Goal: Task Accomplishment & Management: Complete application form

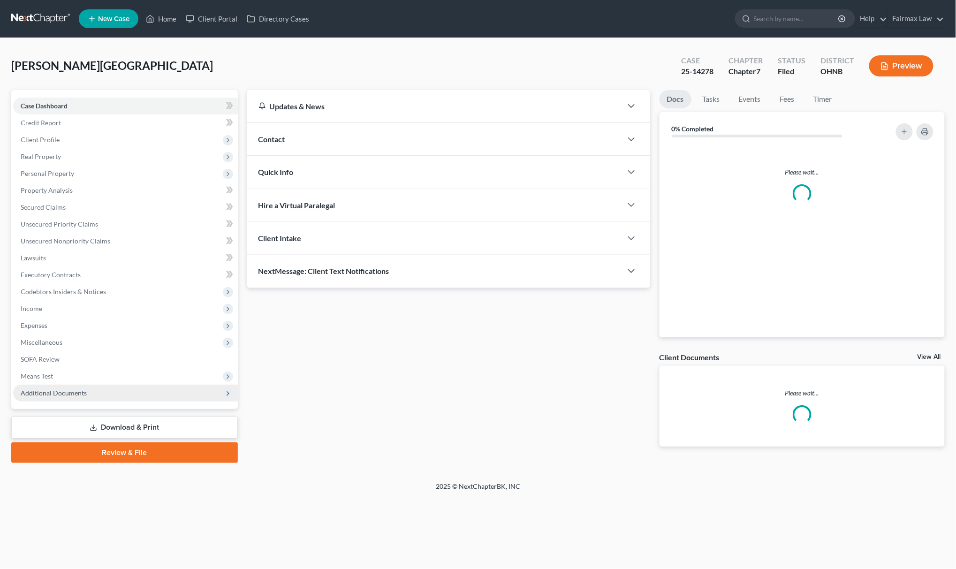
click at [99, 391] on span "Additional Documents" at bounding box center [125, 393] width 225 height 17
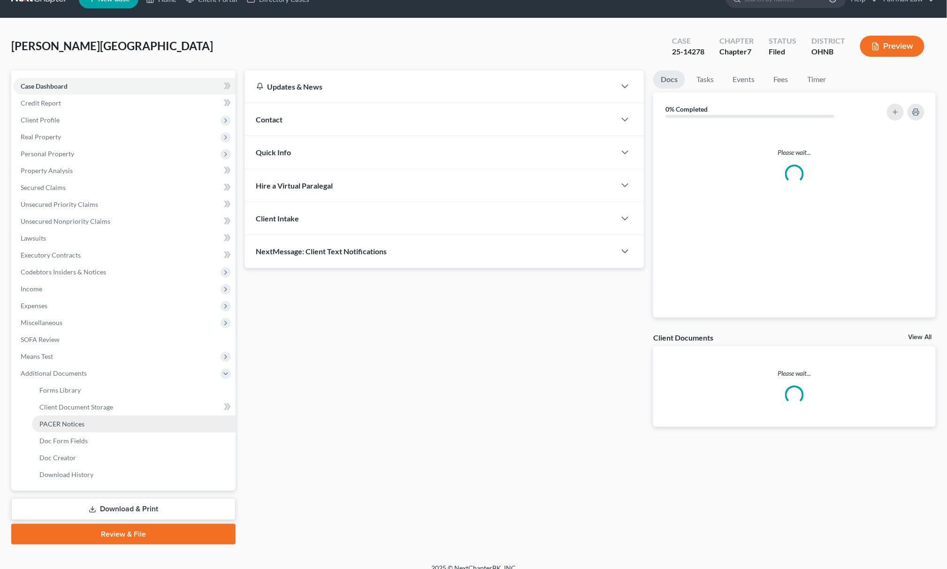
scroll to position [31, 0]
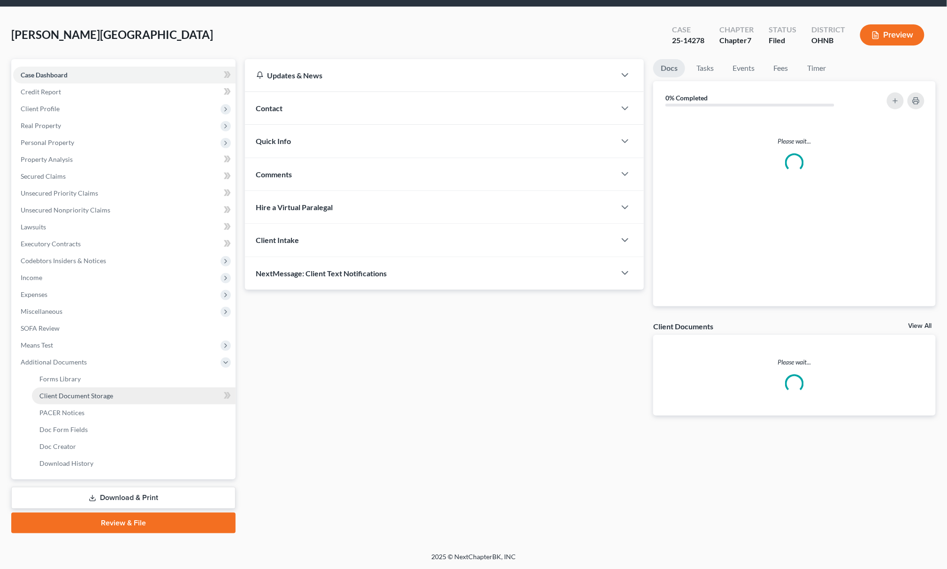
click at [103, 392] on span "Client Document Storage" at bounding box center [76, 396] width 74 height 8
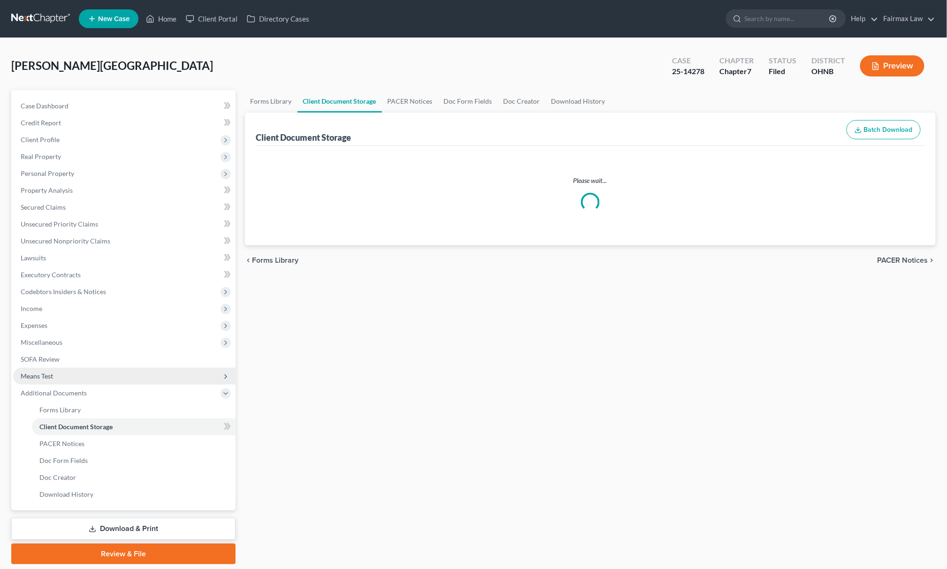
select select "5"
select select "16"
select select "24"
select select "20"
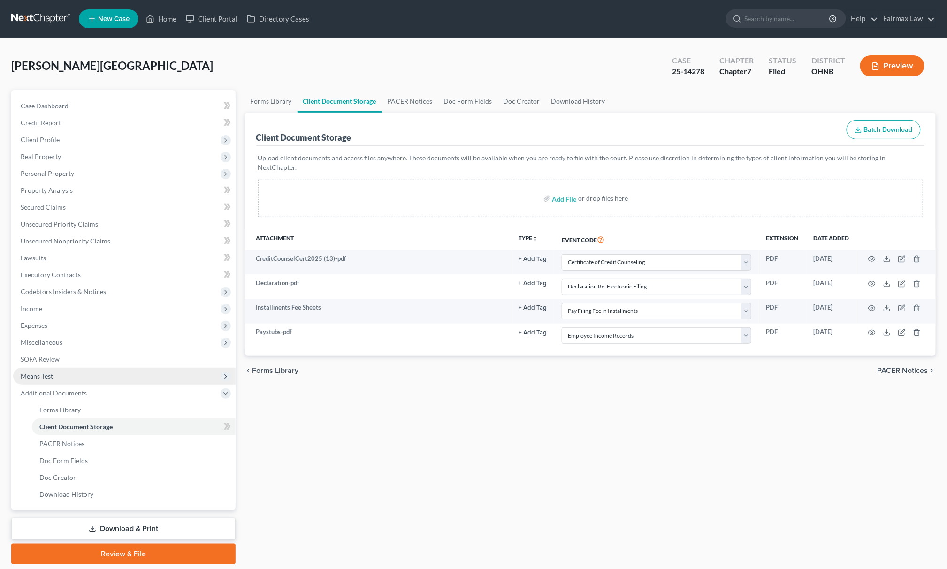
click at [74, 374] on span "Means Test" at bounding box center [124, 376] width 222 height 17
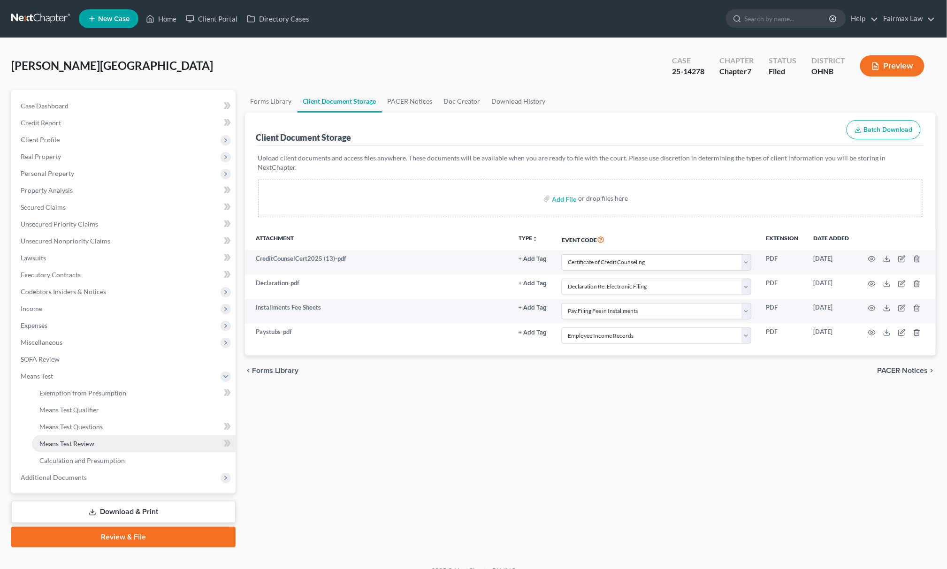
click at [88, 435] on link "Means Test Review" at bounding box center [134, 443] width 204 height 17
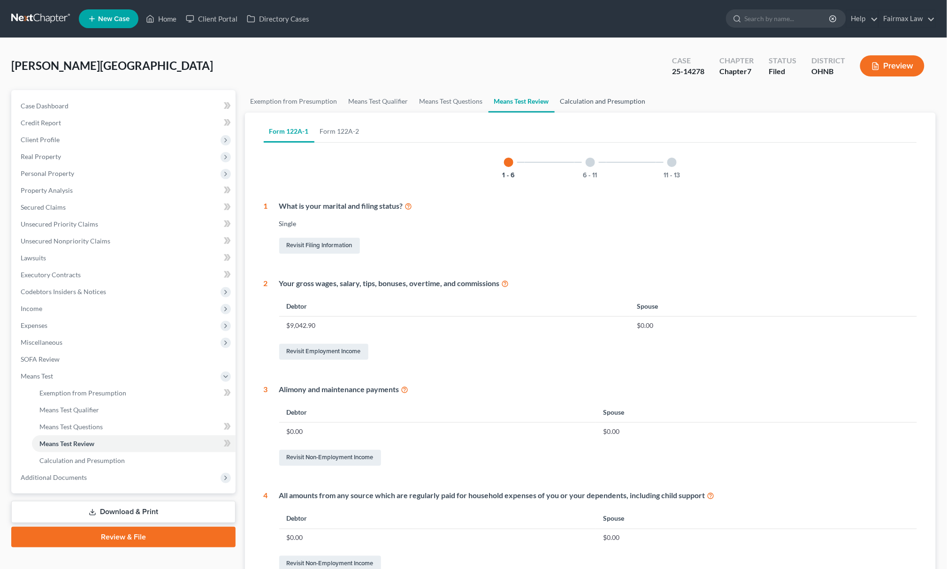
click at [605, 100] on link "Calculation and Presumption" at bounding box center [603, 101] width 97 height 23
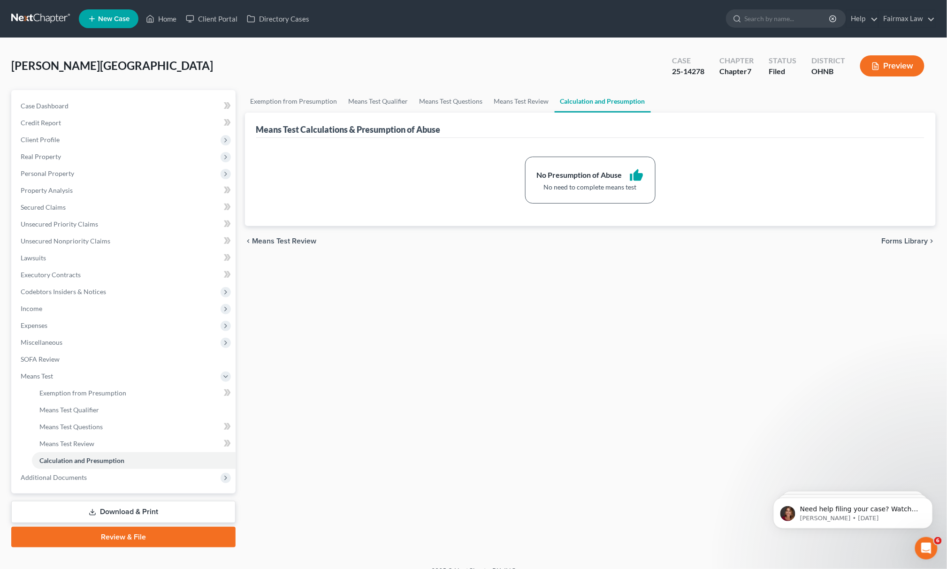
drag, startPoint x: 59, startPoint y: 310, endPoint x: 59, endPoint y: 316, distance: 6.6
click at [59, 310] on span "Income" at bounding box center [124, 308] width 222 height 17
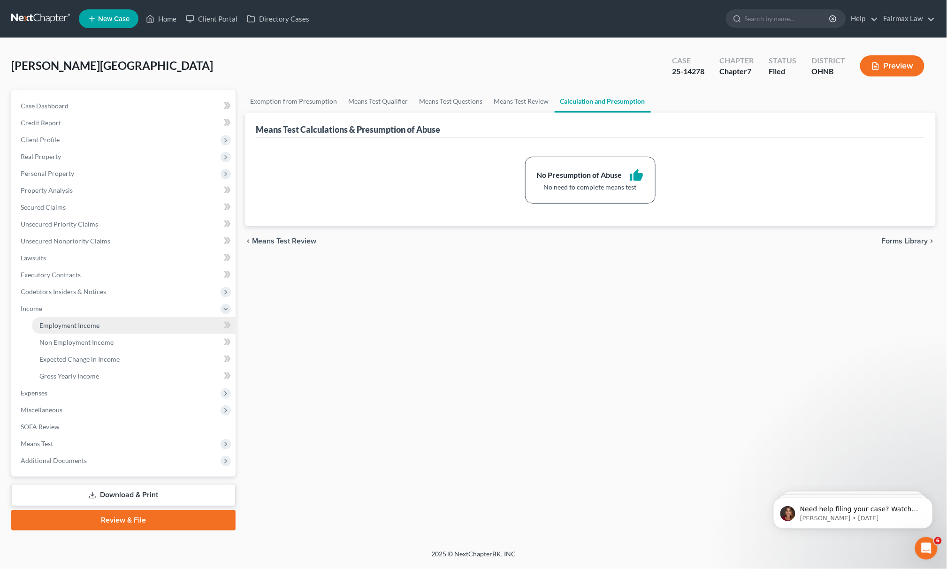
click at [57, 327] on span "Employment Income" at bounding box center [69, 325] width 60 height 8
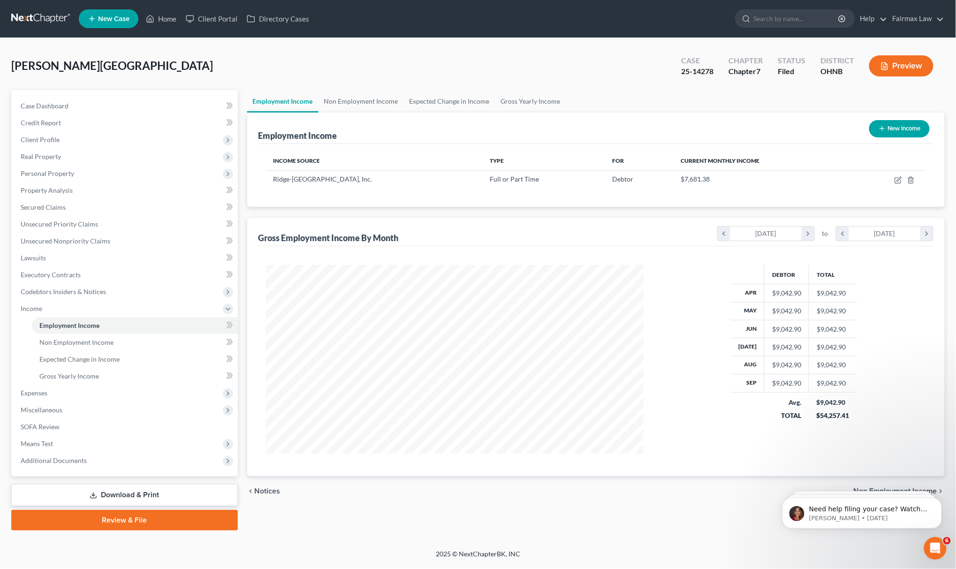
scroll to position [188, 396]
click at [898, 176] on icon "button" at bounding box center [899, 180] width 8 height 8
select select "0"
select select "36"
select select "2"
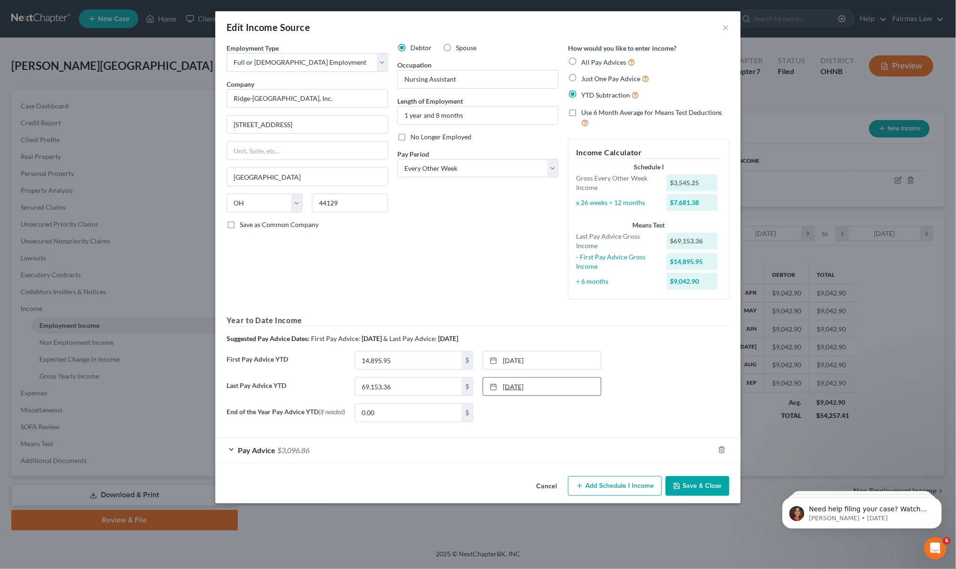
click at [559, 388] on link "8/21/2025" at bounding box center [542, 387] width 118 height 18
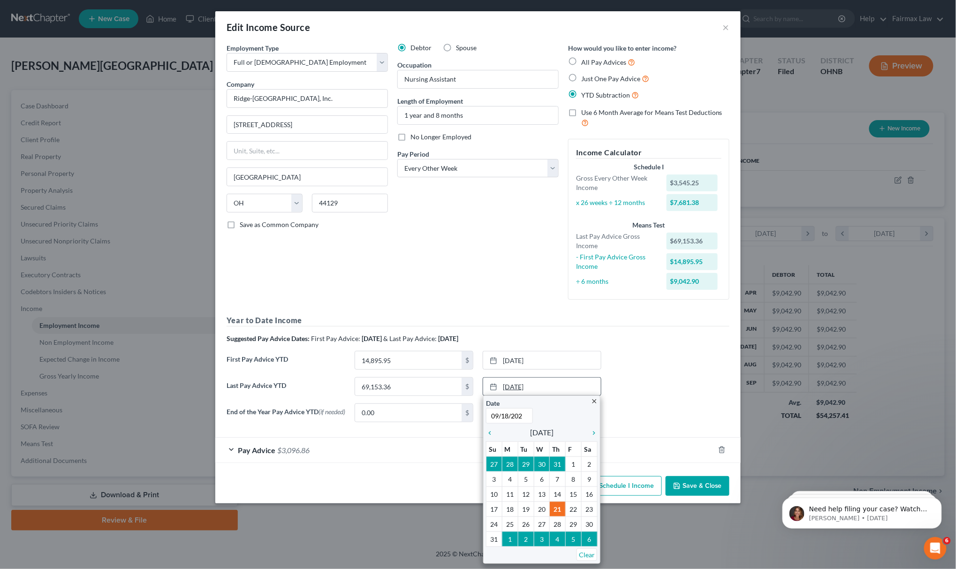
type input "09/18/2025"
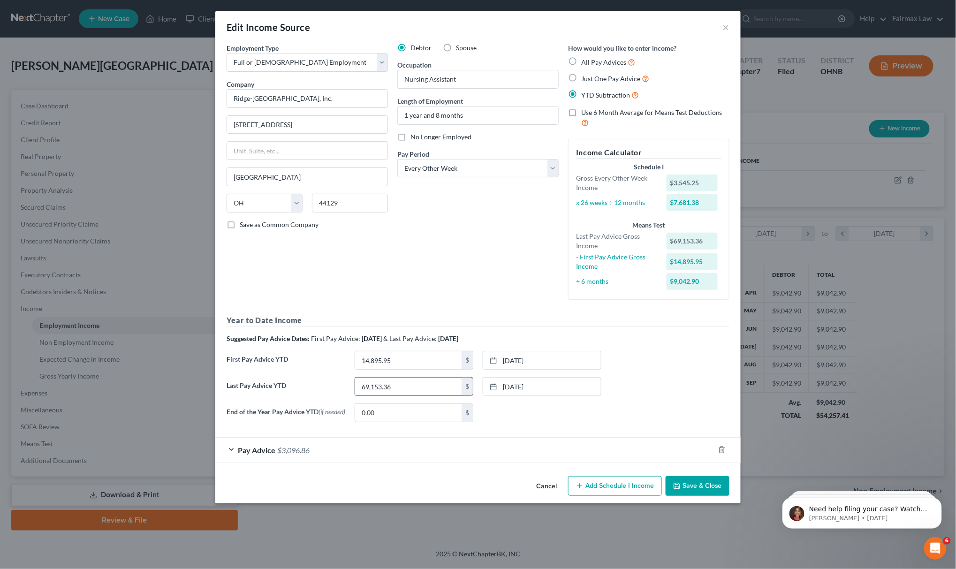
click at [389, 390] on input "69,153.36" at bounding box center [408, 387] width 107 height 18
paste input "$75,410.31"
drag, startPoint x: 414, startPoint y: 390, endPoint x: 353, endPoint y: 397, distance: 61.3
click at [353, 397] on div "Last Pay Advice YTD 75,410.31 $ 9/18/2025 close Date 9/18/2025 Time 12:00 AM ch…" at bounding box center [478, 390] width 512 height 26
type input "75,410.31"
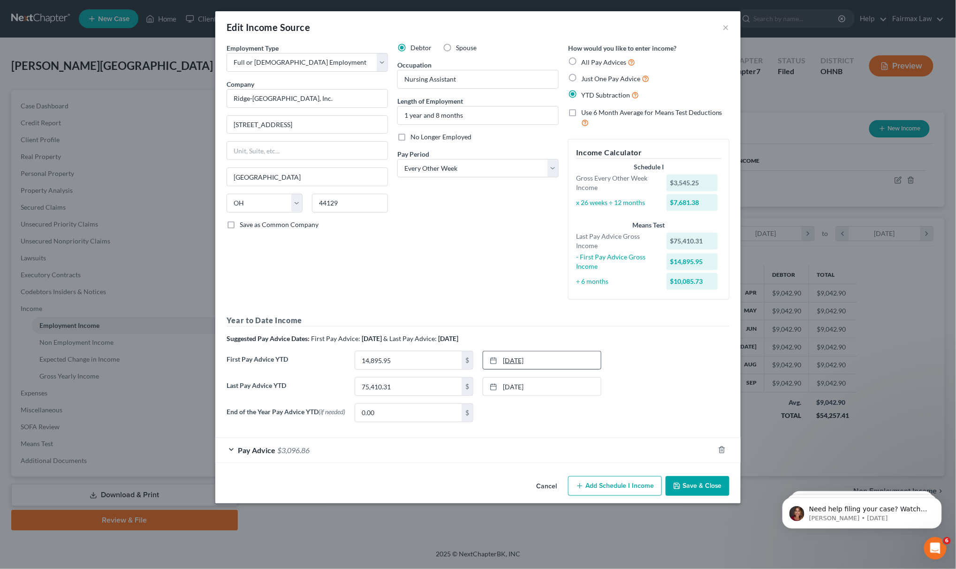
click at [518, 361] on link "2/20/2025" at bounding box center [542, 360] width 118 height 18
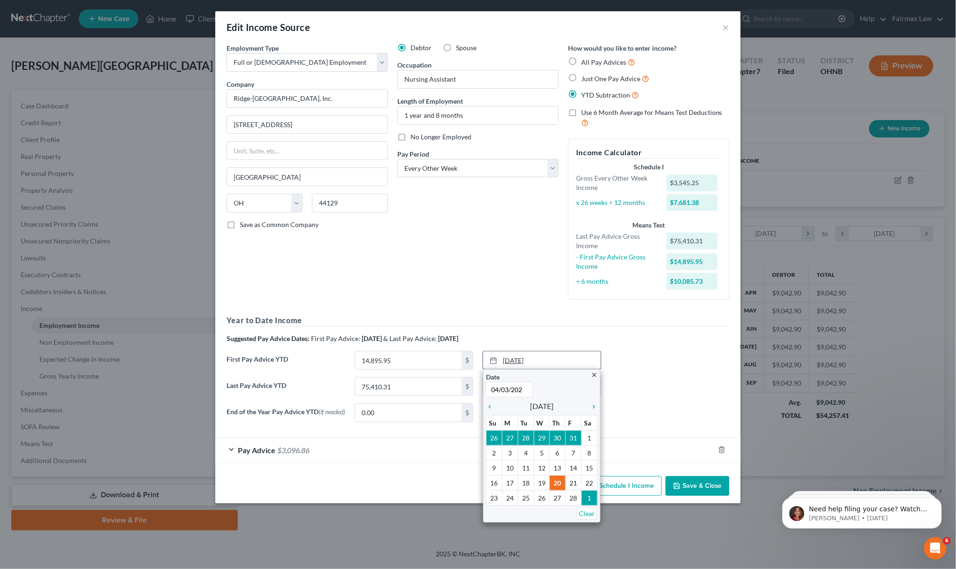
type input "04/03/2025"
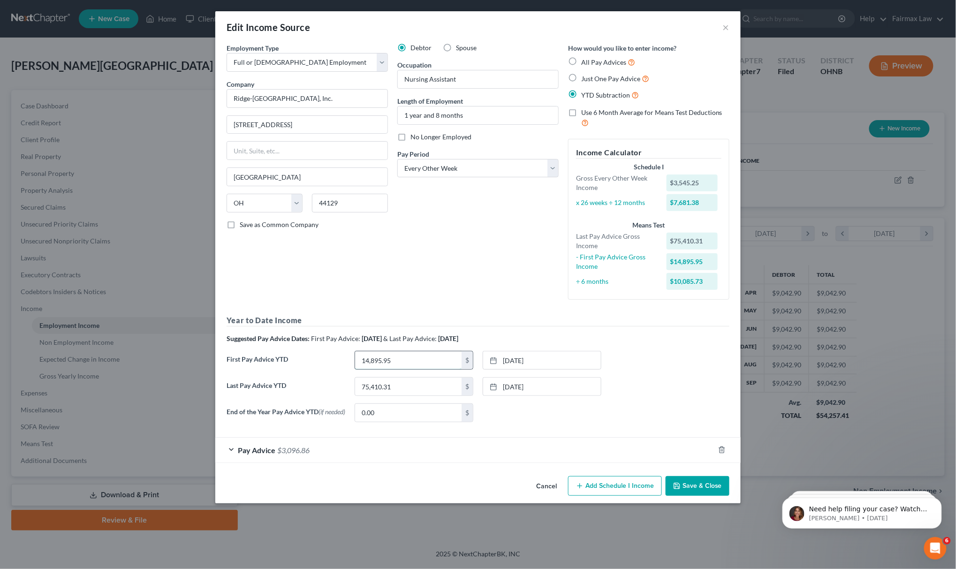
click at [410, 361] on input "14,895.95" at bounding box center [408, 360] width 107 height 18
type input "21,733.36"
drag, startPoint x: 342, startPoint y: 454, endPoint x: 343, endPoint y: 447, distance: 7.3
click at [342, 454] on div "Pay Advice $3,096.86" at bounding box center [464, 450] width 499 height 25
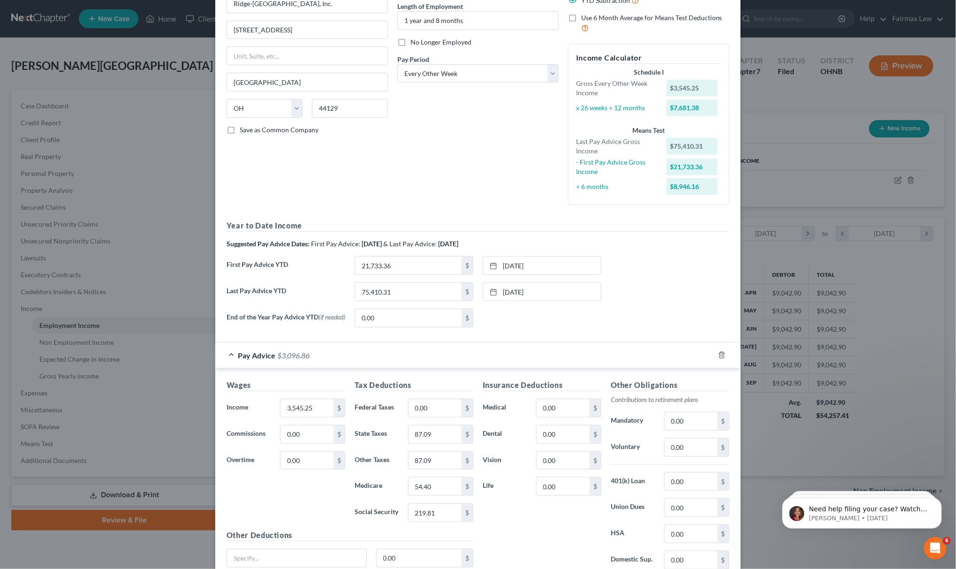
scroll to position [176, 0]
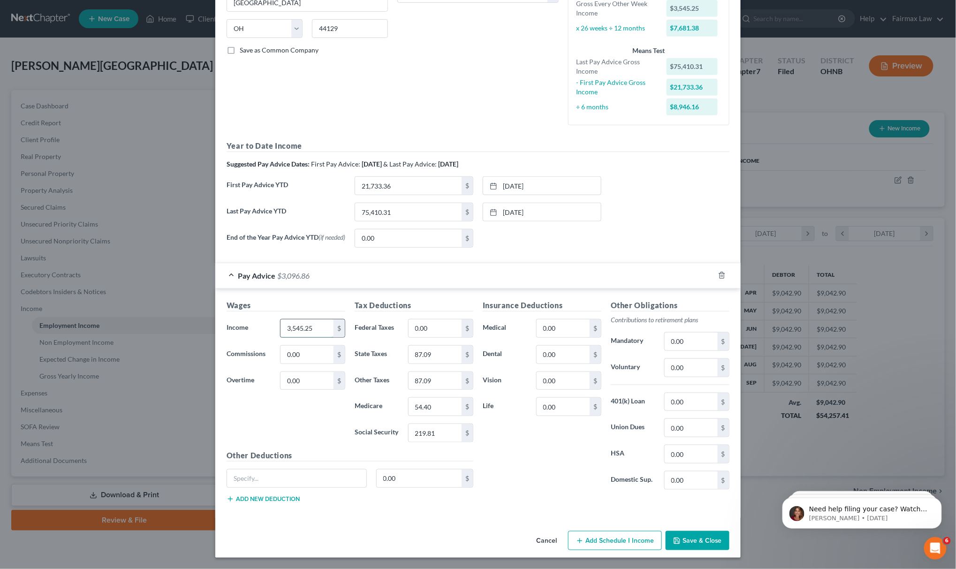
click at [314, 331] on input "3,545.25" at bounding box center [307, 329] width 53 height 18
type input "4,271.74"
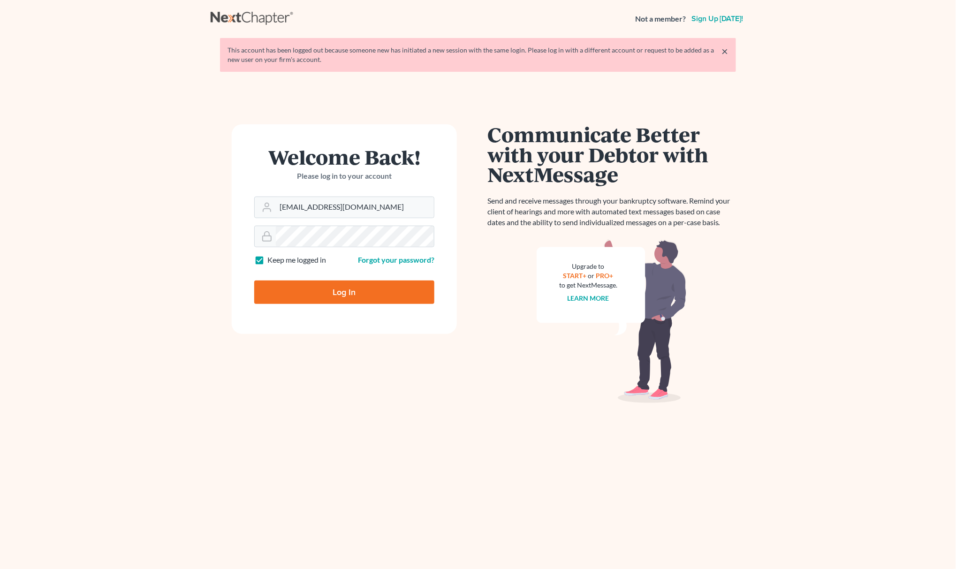
click at [319, 301] on input "Log In" at bounding box center [344, 292] width 180 height 23
type input "Thinking..."
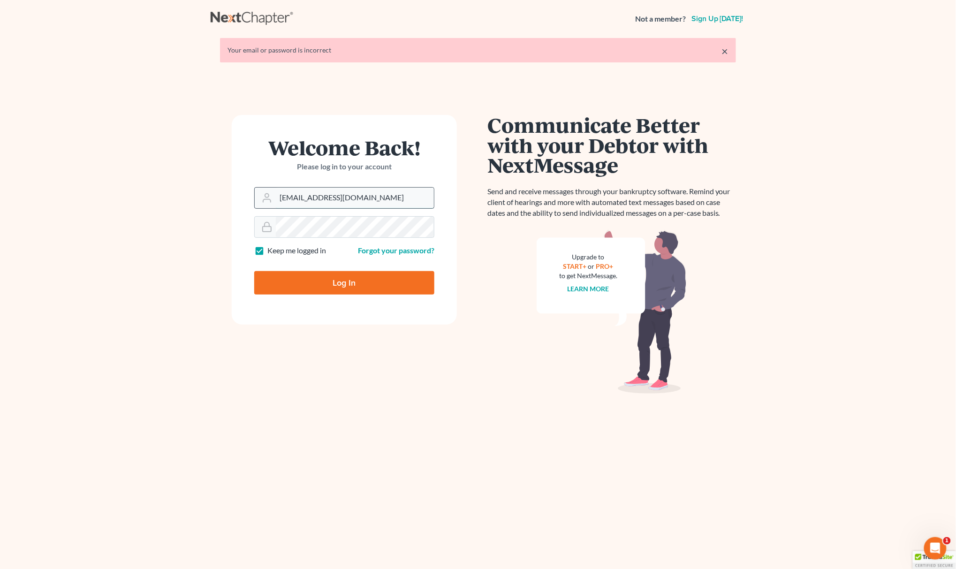
click at [374, 205] on input "[EMAIL_ADDRESS][DOMAIN_NAME]" at bounding box center [355, 198] width 158 height 21
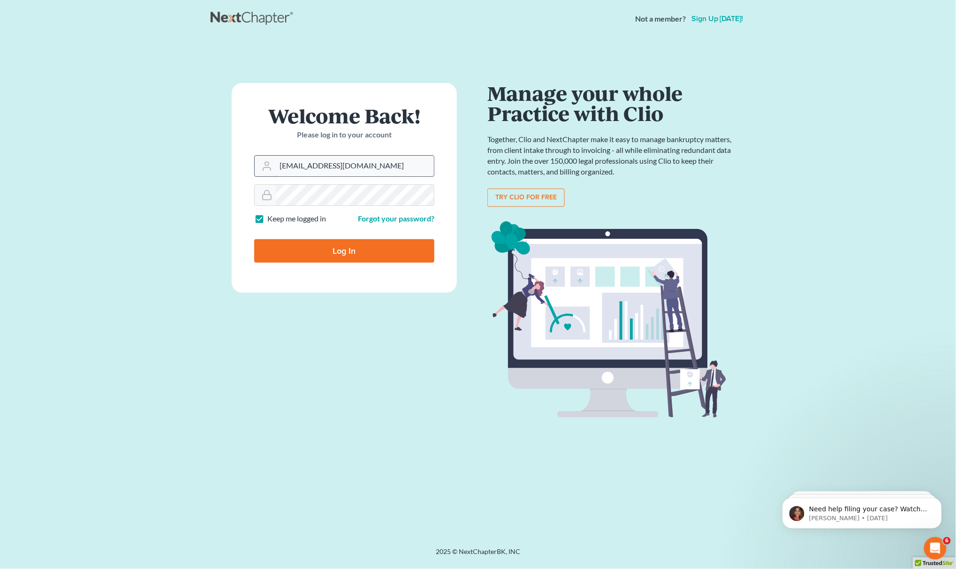
click at [407, 171] on input "[EMAIL_ADDRESS][DOMAIN_NAME]" at bounding box center [355, 166] width 158 height 21
paste input ": [PERSON_NAME]"
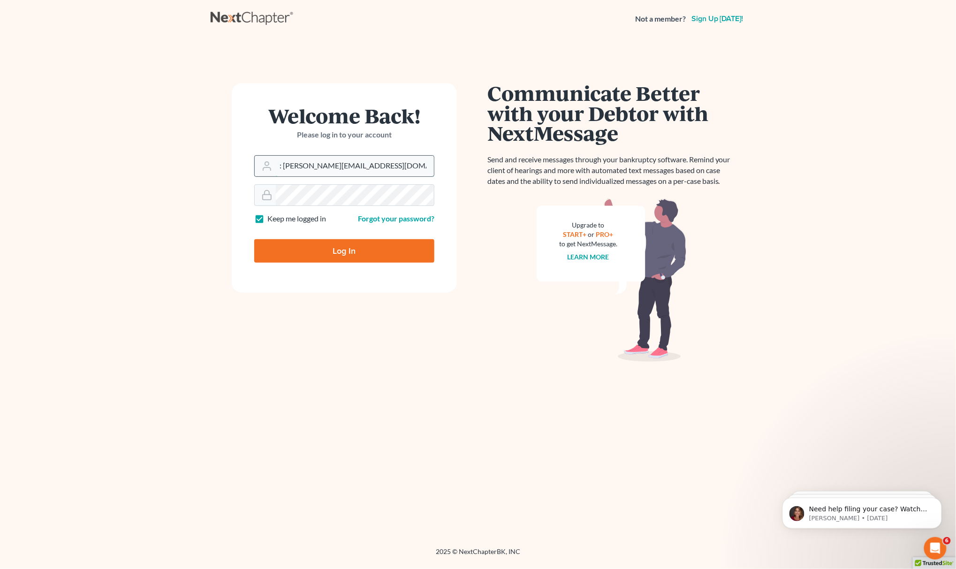
click at [283, 171] on input ": [PERSON_NAME][EMAIL_ADDRESS][DOMAIN_NAME]" at bounding box center [355, 166] width 158 height 21
type input "[PERSON_NAME][EMAIL_ADDRESS][DOMAIN_NAME]"
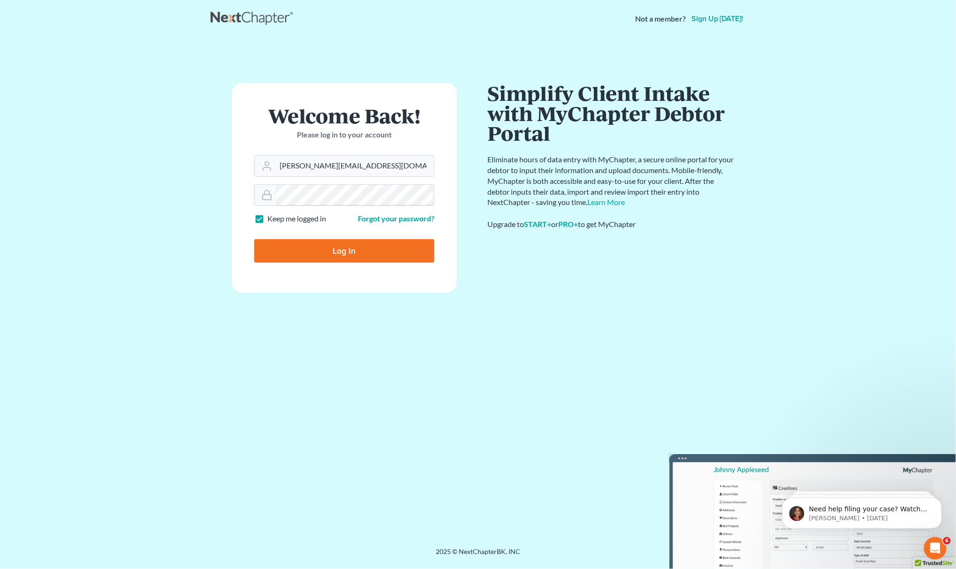
click at [179, 195] on main "× Your email or password is incorrect Welcome Back! Please log in to your accou…" at bounding box center [478, 281] width 956 height 487
click at [309, 250] on input "Log In" at bounding box center [344, 250] width 180 height 23
type input "Thinking..."
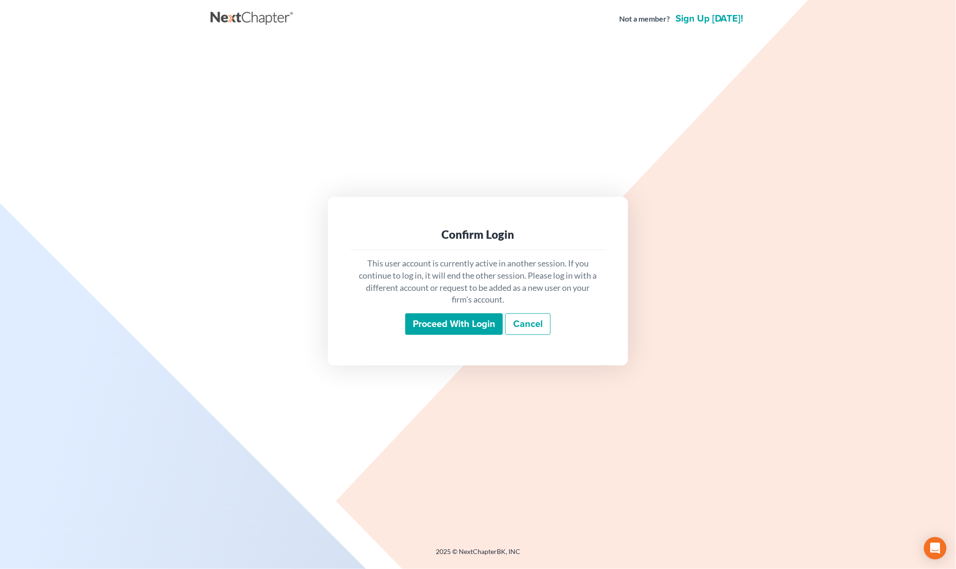
click at [471, 334] on div "Proceed with login Cancel" at bounding box center [478, 324] width 240 height 22
click at [479, 327] on input "Proceed with login" at bounding box center [454, 324] width 98 height 22
